Goal: Task Accomplishment & Management: Complete application form

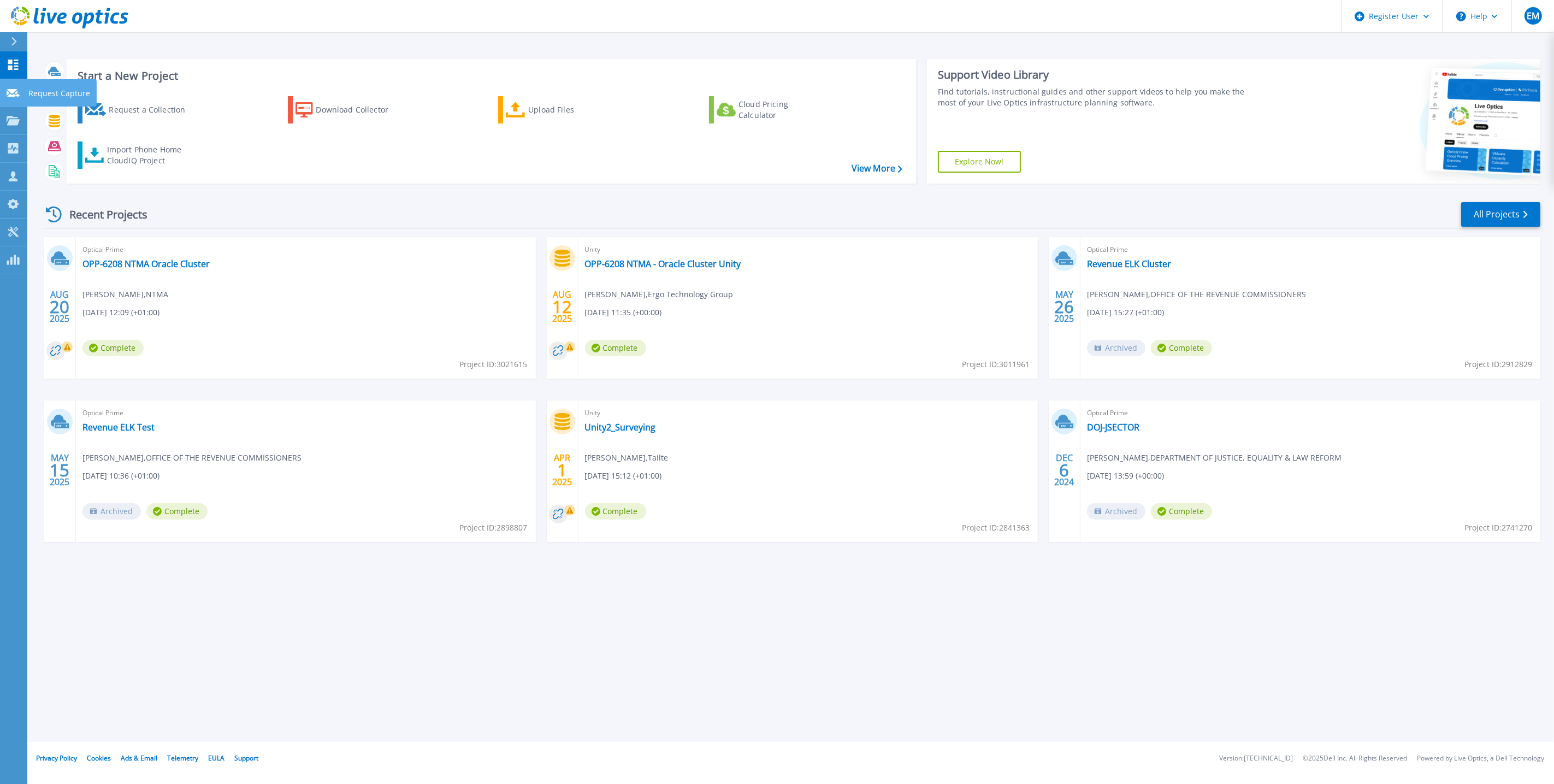
click at [6, 94] on link "Request Capture Request Capture" at bounding box center [13, 93] width 27 height 28
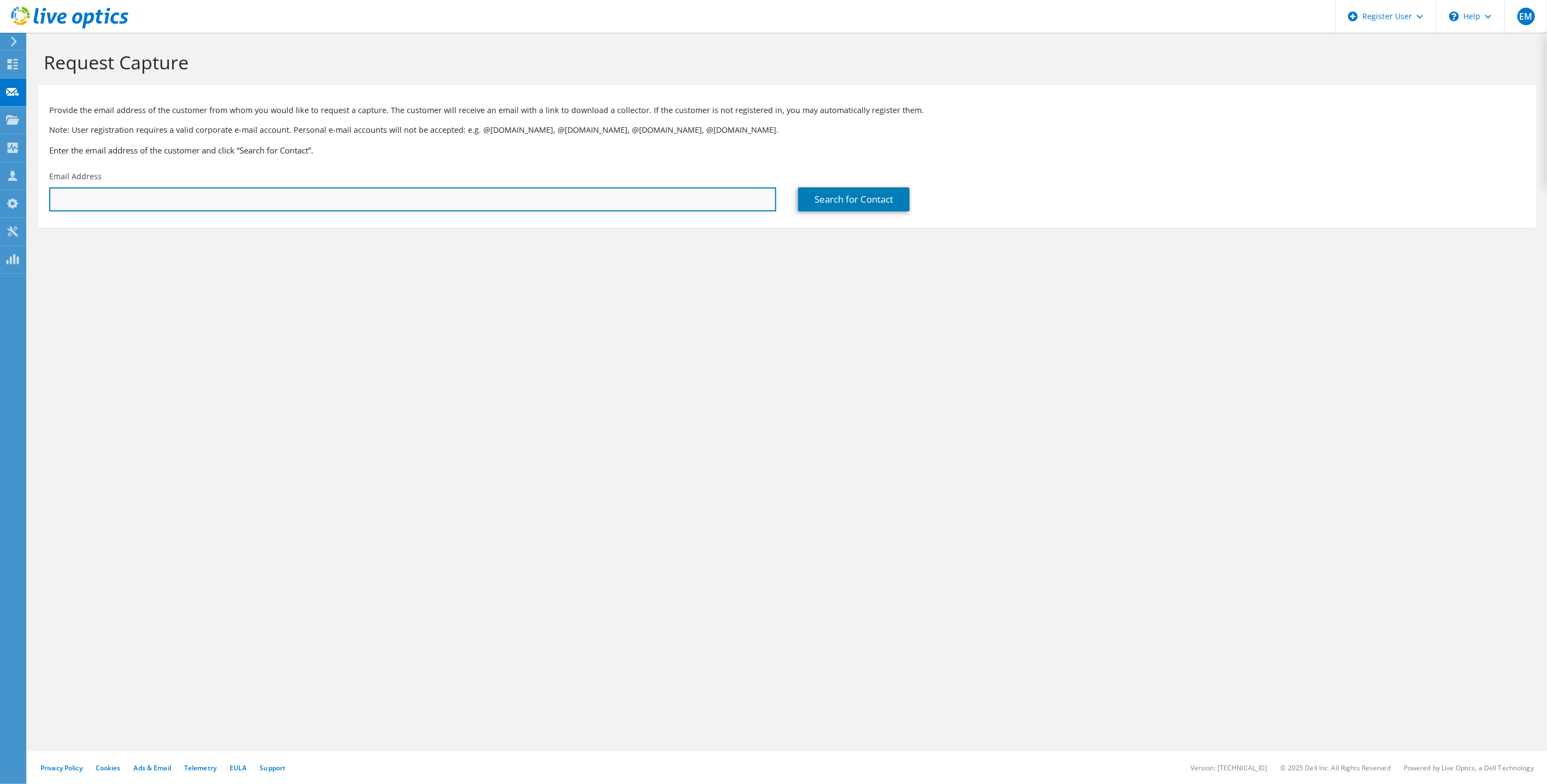
click at [99, 199] on input "text" at bounding box center [412, 199] width 727 height 24
paste input "[PERSON_NAME][EMAIL_ADDRESS][DOMAIN_NAME]"
type input "[PERSON_NAME][EMAIL_ADDRESS][DOMAIN_NAME]"
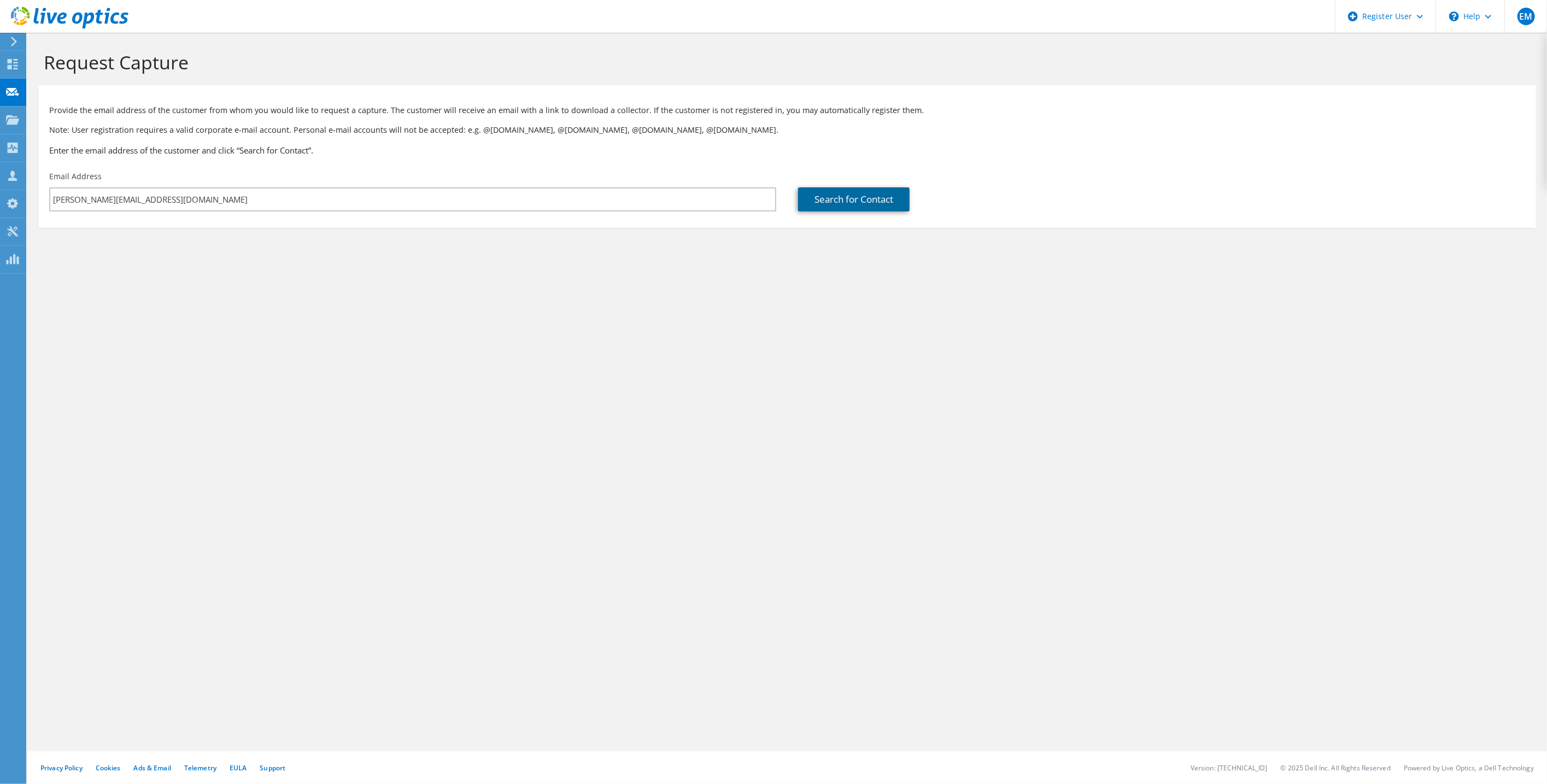
click at [838, 201] on link "Search for Contact" at bounding box center [853, 199] width 112 height 24
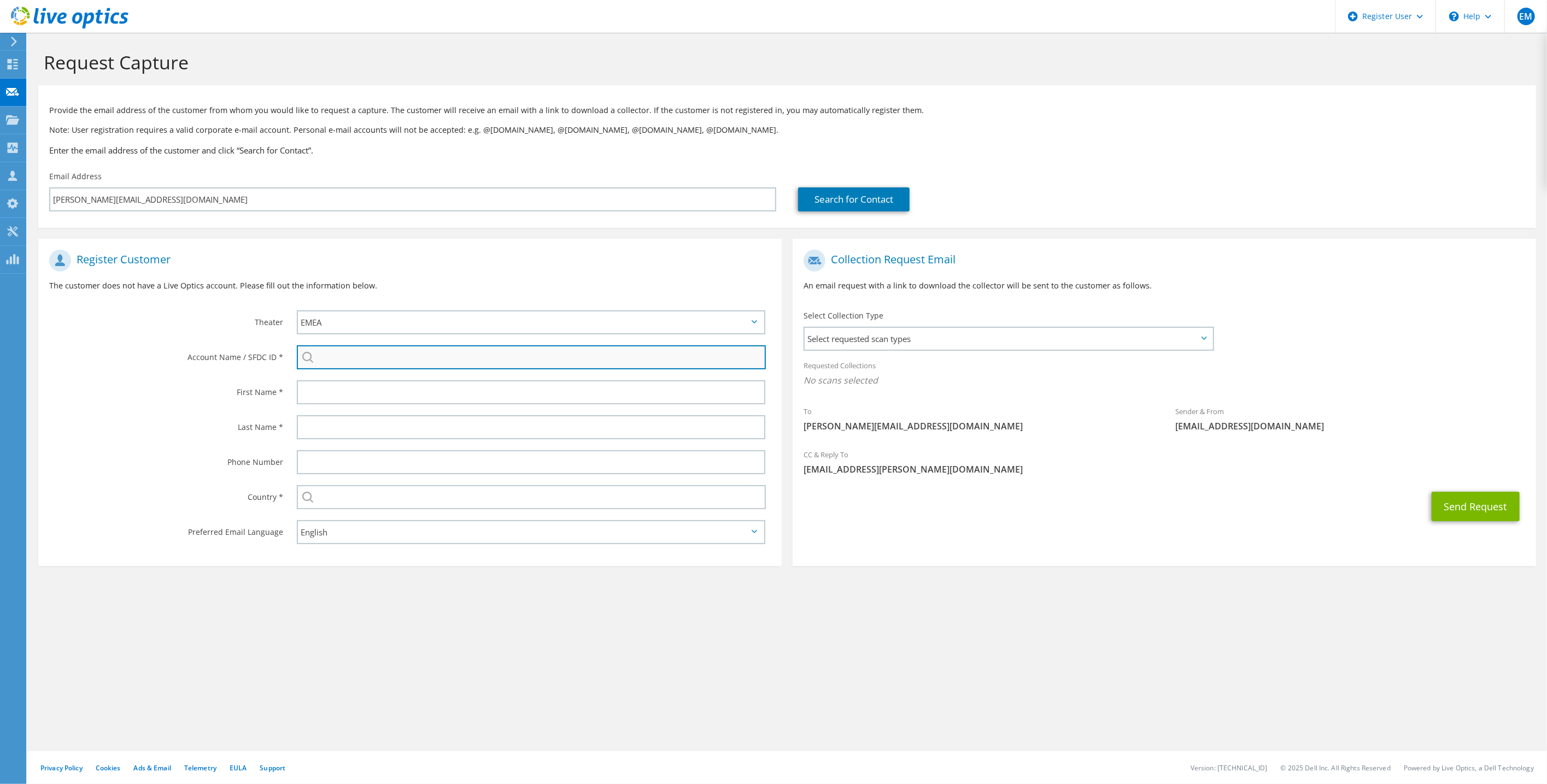
click at [398, 357] on input "search" at bounding box center [531, 357] width 469 height 24
click at [389, 353] on input "Teagasc" at bounding box center [531, 357] width 469 height 24
click at [304, 354] on div "Teagasc Teagasc : 1706997422 Teagasc : 1706981007 Teagasc : 1706981233 Teagasc …" at bounding box center [531, 357] width 468 height 24
click at [372, 363] on input "Teagasc" at bounding box center [531, 357] width 469 height 24
drag, startPoint x: 347, startPoint y: 355, endPoint x: 300, endPoint y: 355, distance: 47.0
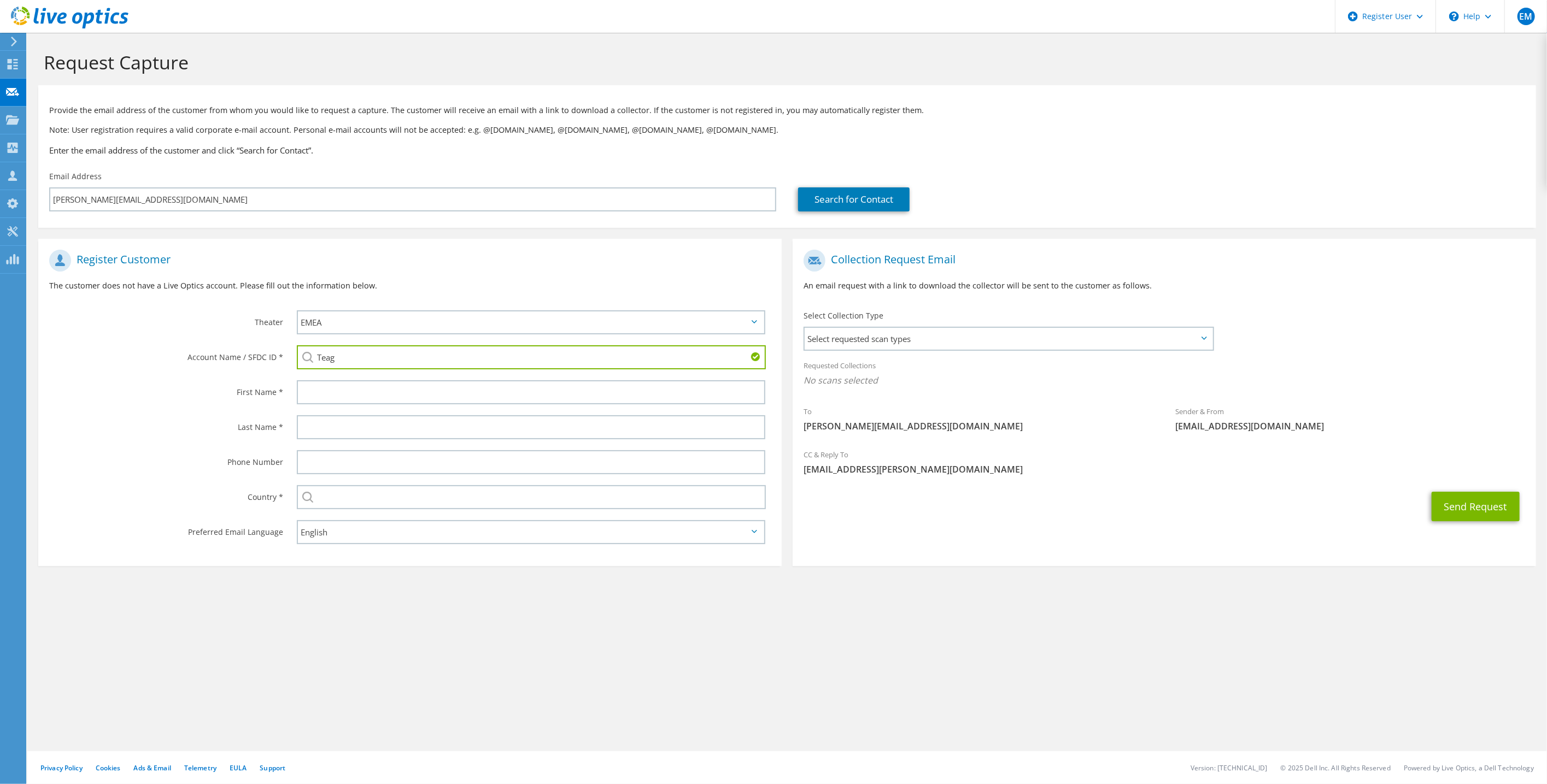
click at [300, 355] on input "Teag" at bounding box center [531, 357] width 469 height 24
paste input "1703213037"
click at [340, 373] on li "TEAGASC, AGRICULTURAL & FOOD DEVELOPMENT AUTHORITY : 1703213037" at bounding box center [421, 372] width 247 height 13
type input "TEAGASC, AGRICULTURAL & FOOD DEVELOPMENT AUTHORITY : 1703213037"
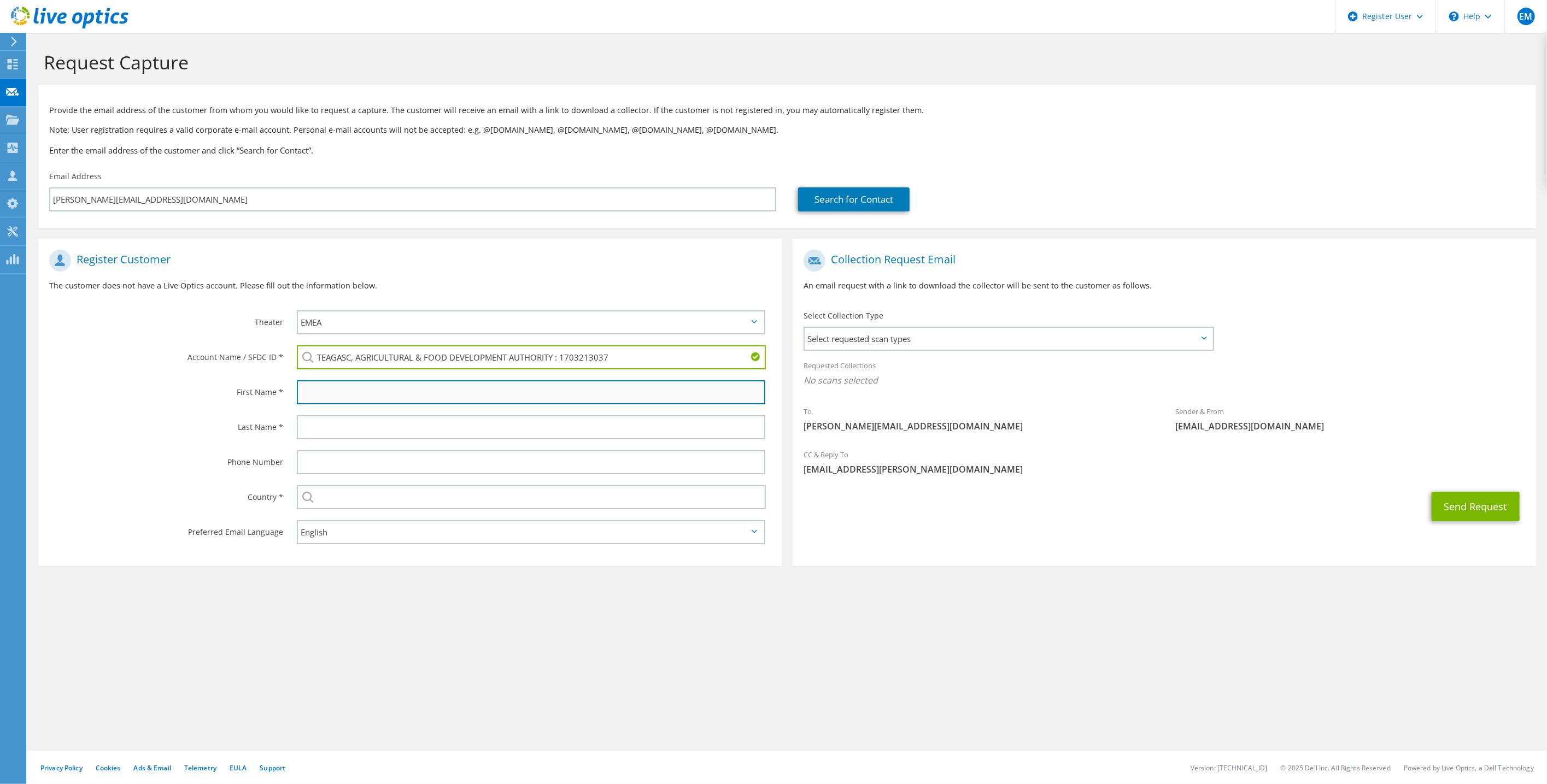
click at [348, 394] on input "text" at bounding box center [531, 392] width 468 height 24
type input "[PERSON_NAME]"
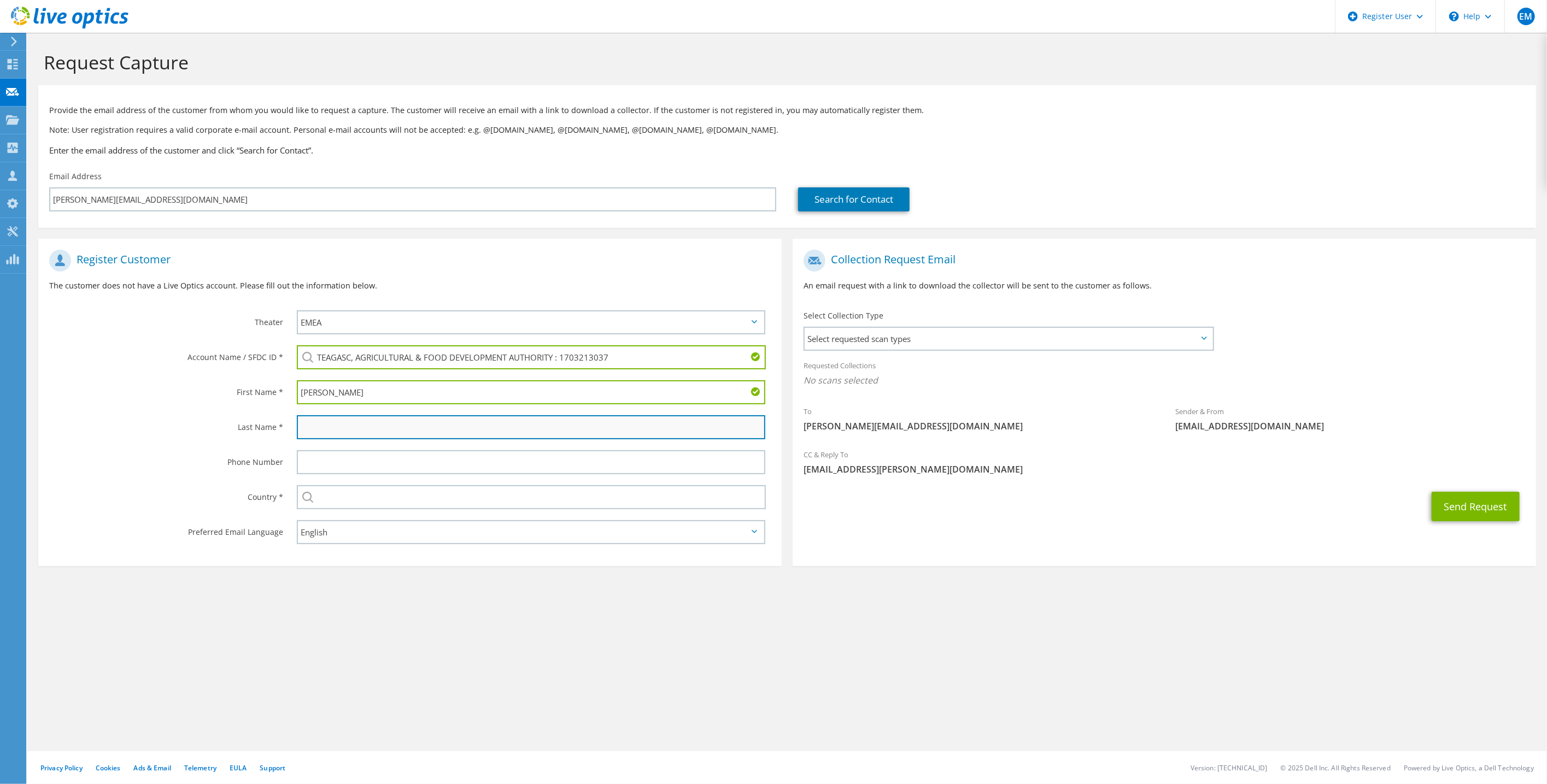
click at [361, 437] on input "text" at bounding box center [531, 427] width 468 height 24
type input "Reihill"
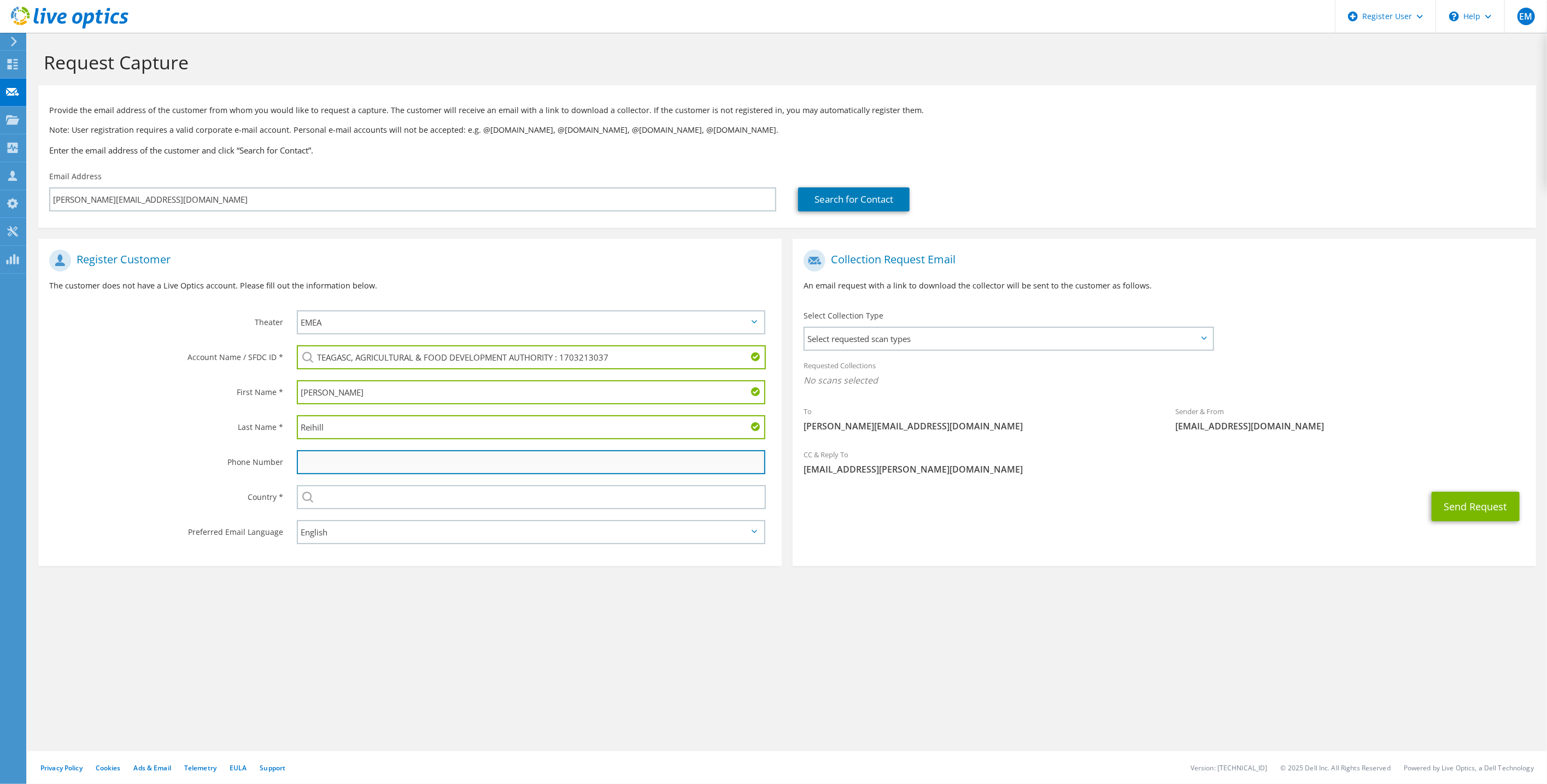
click at [329, 466] on input "text" at bounding box center [531, 462] width 468 height 24
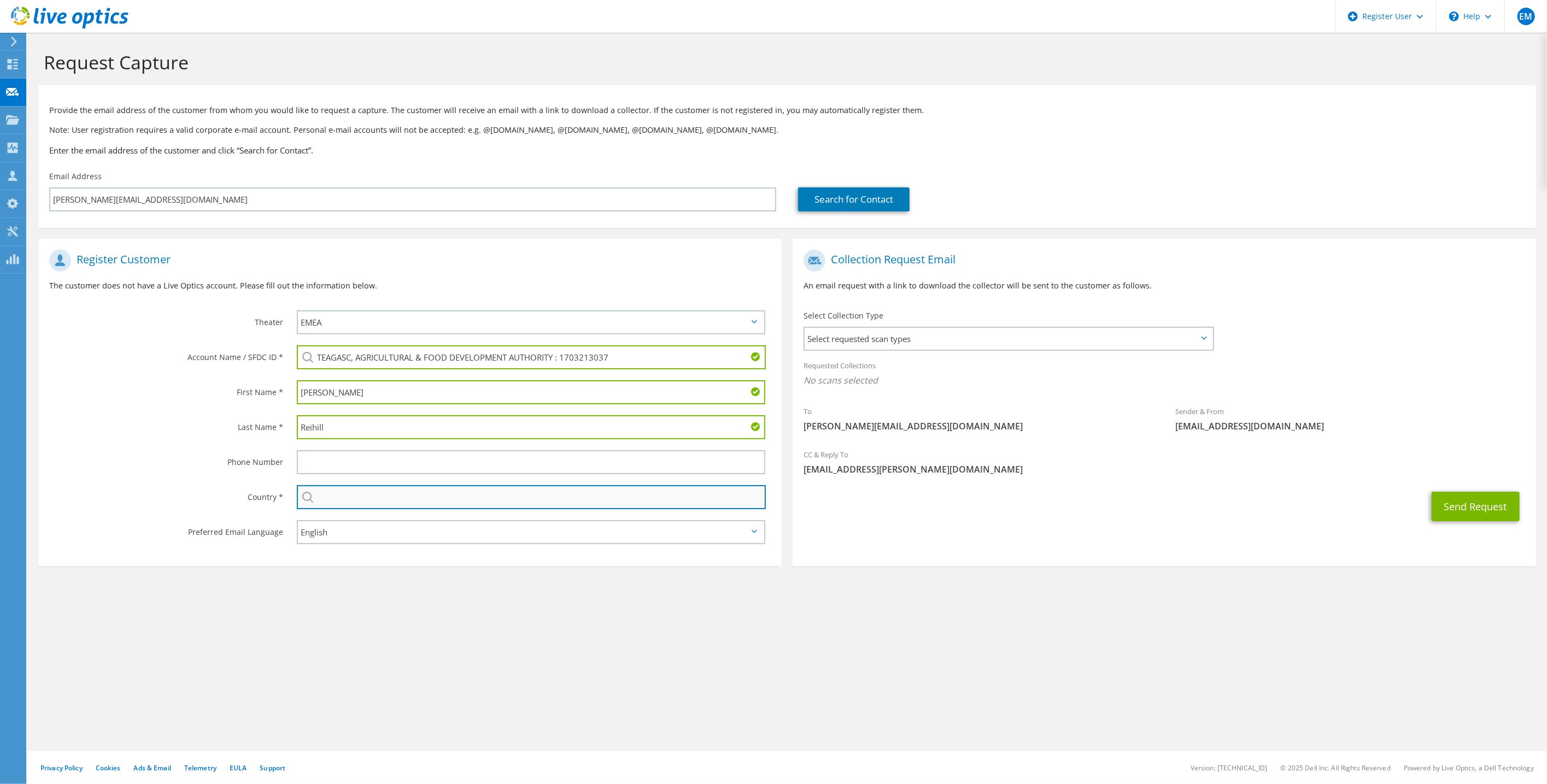
click at [329, 492] on input "text" at bounding box center [531, 497] width 469 height 24
type input "[GEOGRAPHIC_DATA]"
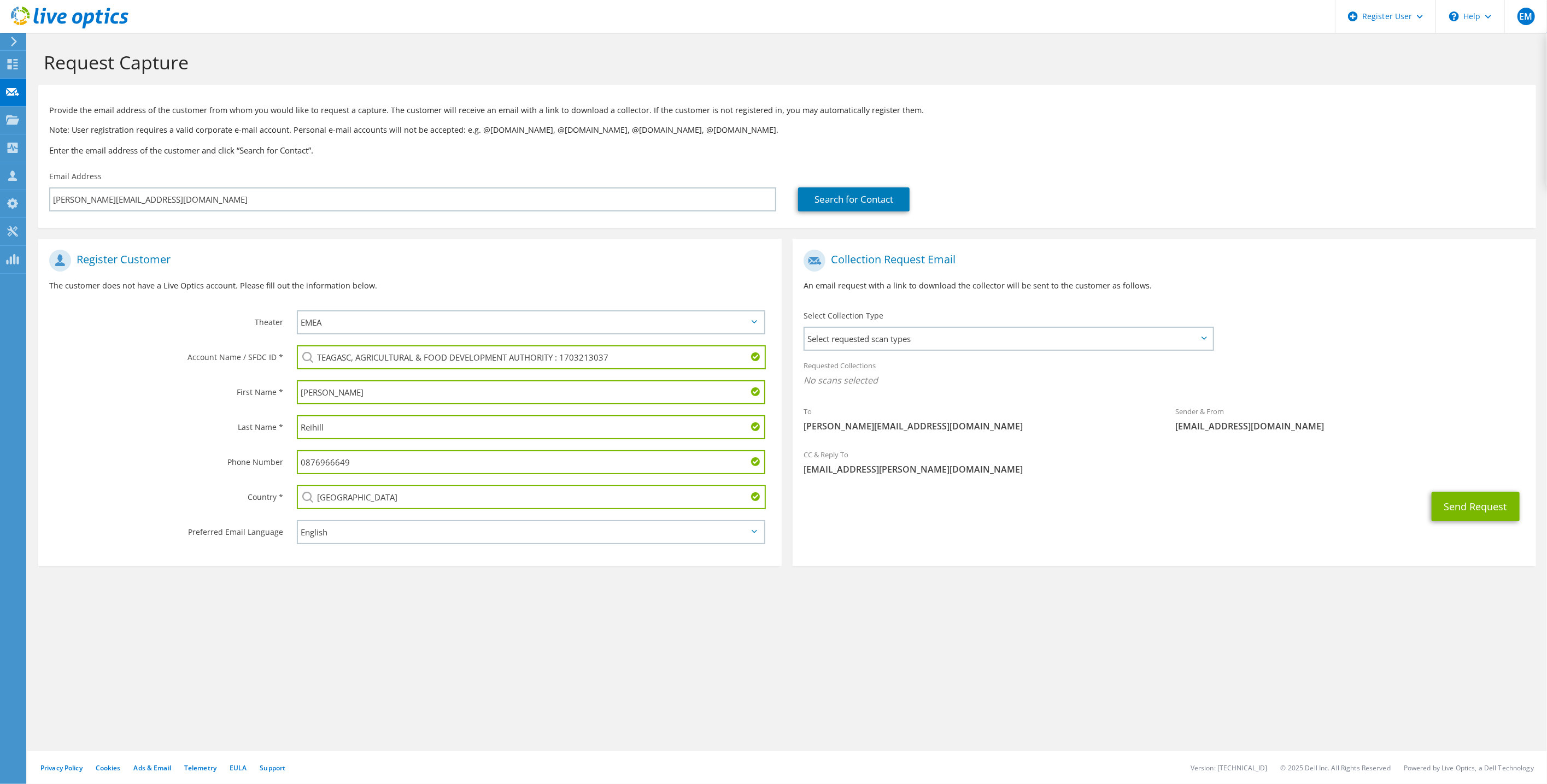
click at [398, 466] on input "0876966649" at bounding box center [531, 462] width 468 height 24
type input "0"
click at [981, 334] on span "Select requested scan types" at bounding box center [1009, 339] width 408 height 22
click at [832, 373] on label "Optical Prime" at bounding box center [860, 372] width 66 height 13
click at [0, 0] on input "Optical Prime" at bounding box center [0, 0] width 0 height 0
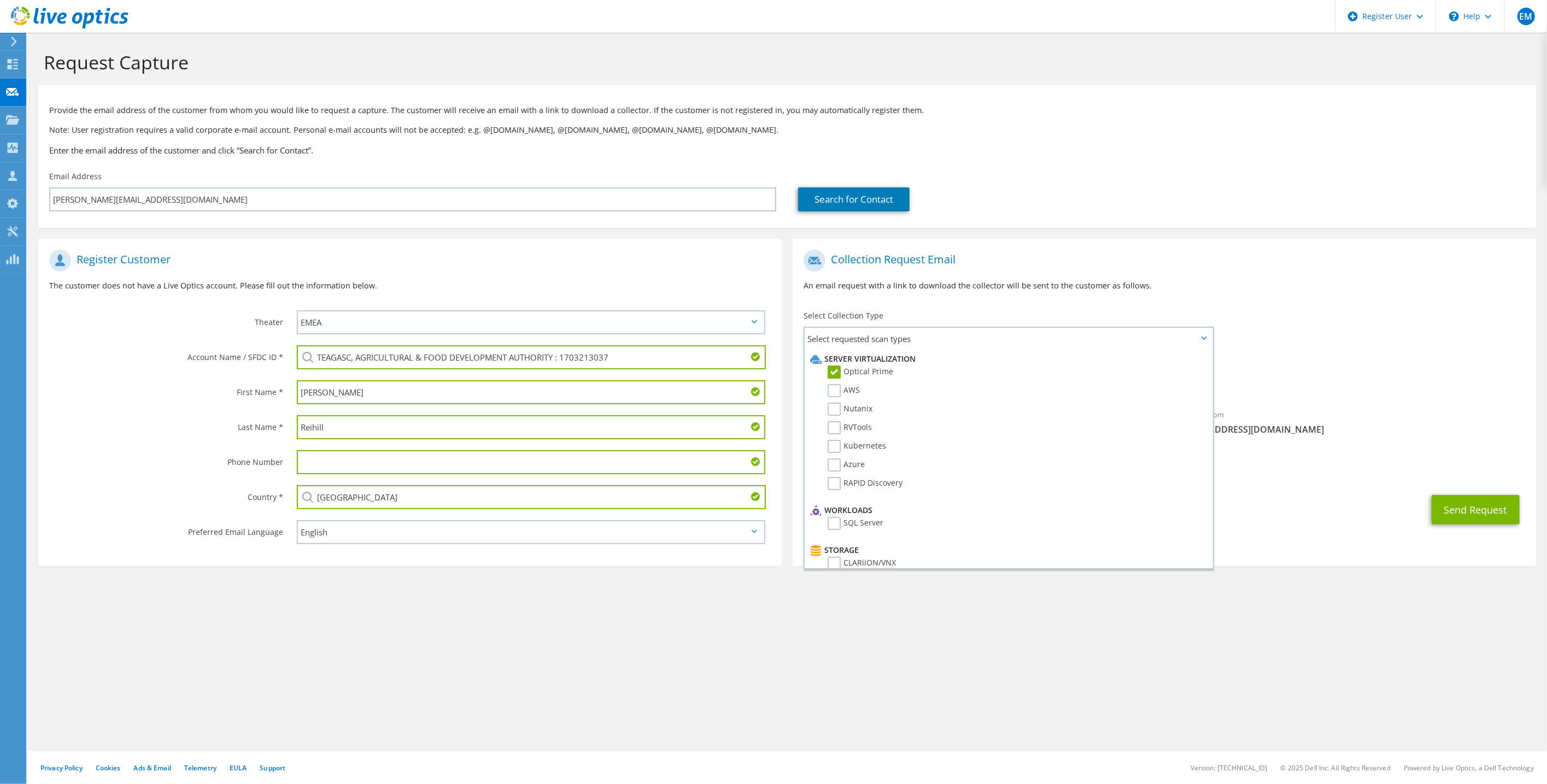
click at [1360, 391] on span "Optical Prime" at bounding box center [1164, 383] width 721 height 18
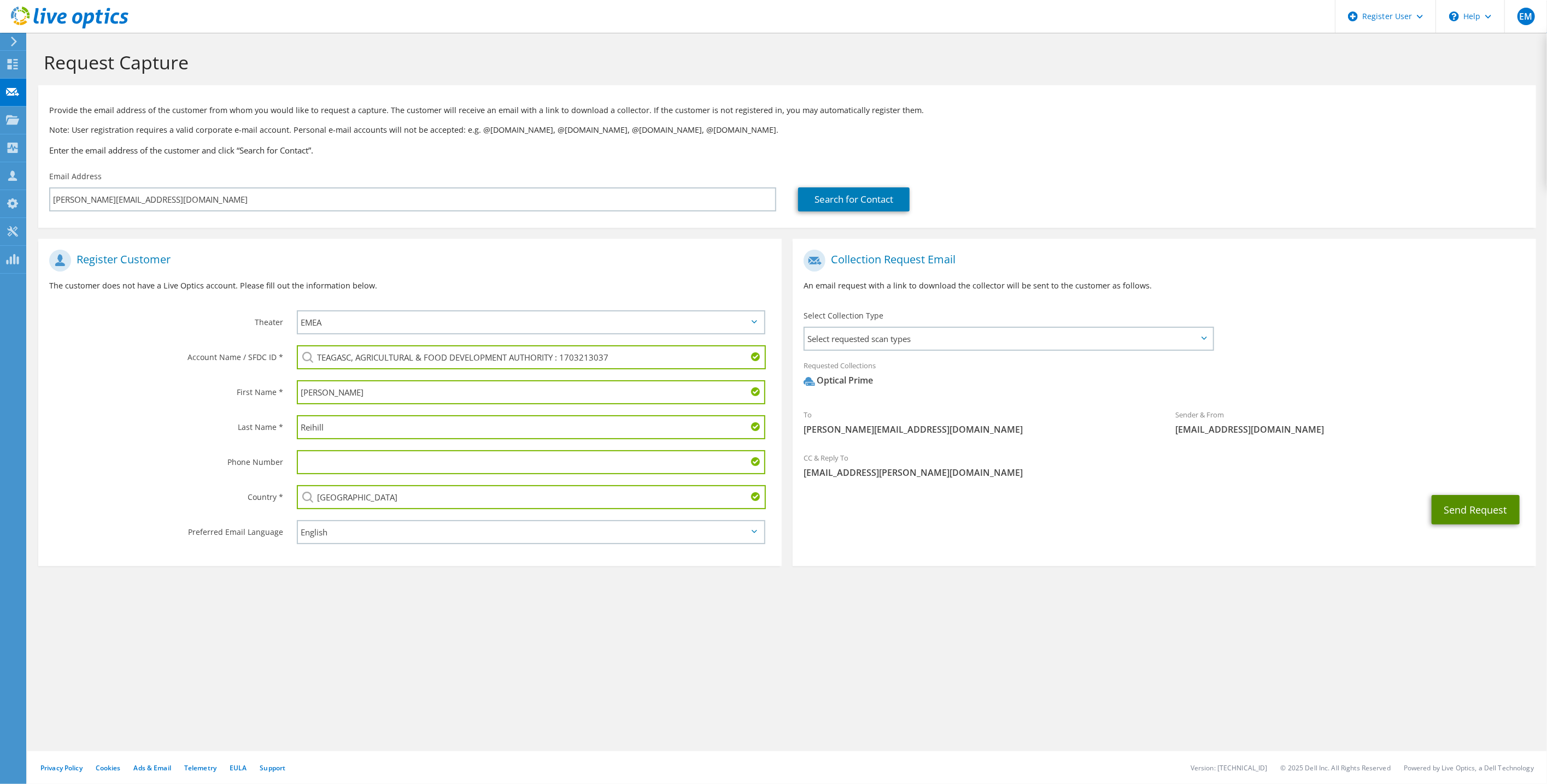
click at [1476, 517] on button "Send Request" at bounding box center [1476, 510] width 88 height 29
